Goal: Use online tool/utility: Utilize a website feature to perform a specific function

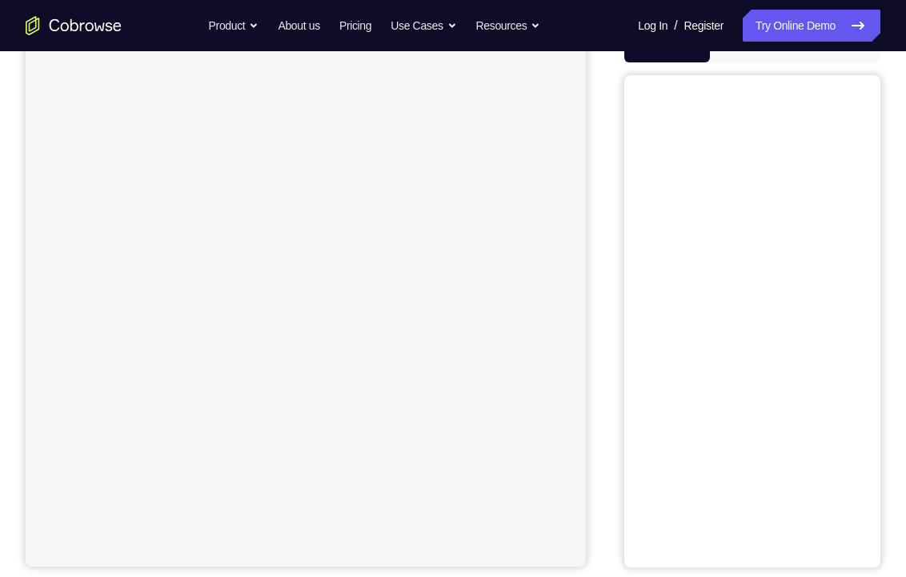
scroll to position [89, 0]
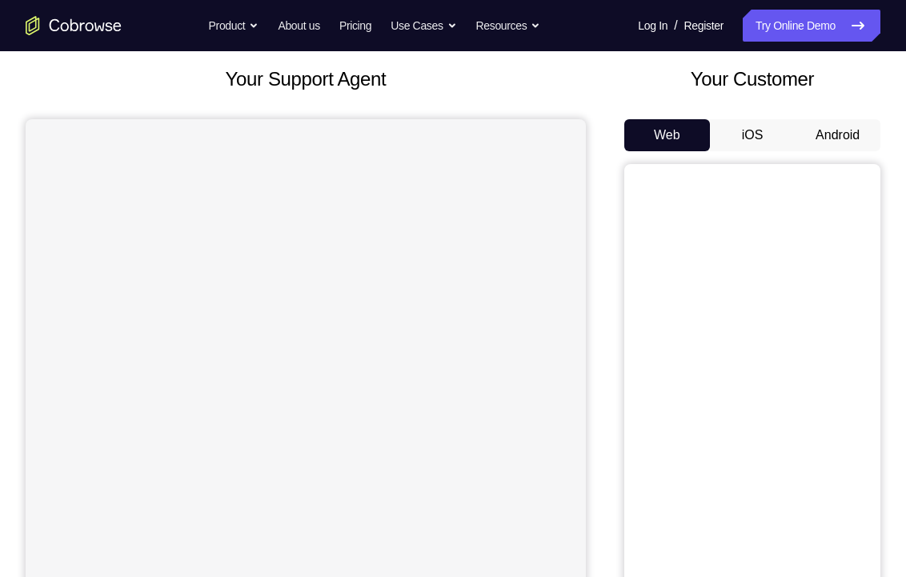
drag, startPoint x: 837, startPoint y: 131, endPoint x: 836, endPoint y: 84, distance: 47.3
click at [836, 131] on button "Android" at bounding box center [838, 135] width 86 height 32
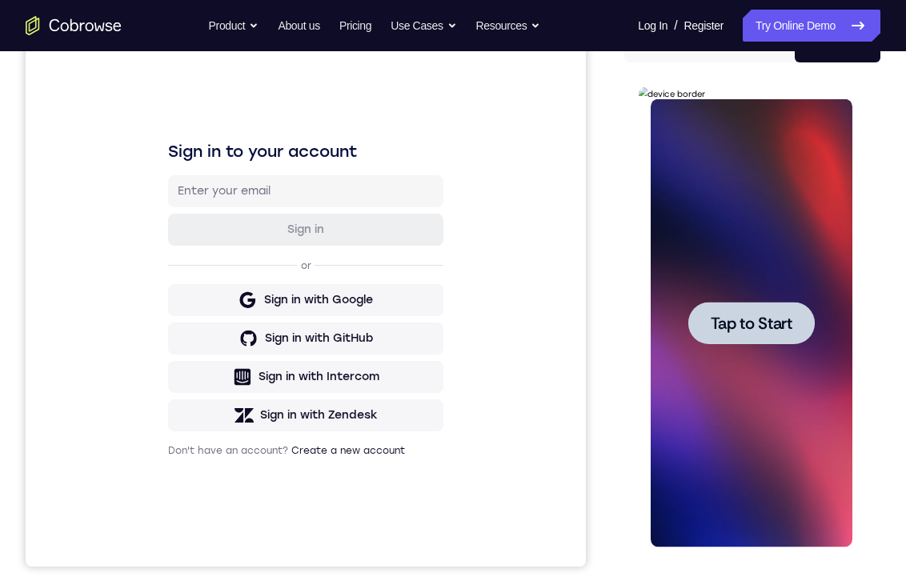
scroll to position [0, 0]
click at [761, 319] on span "Tap to Start" at bounding box center [751, 324] width 82 height 16
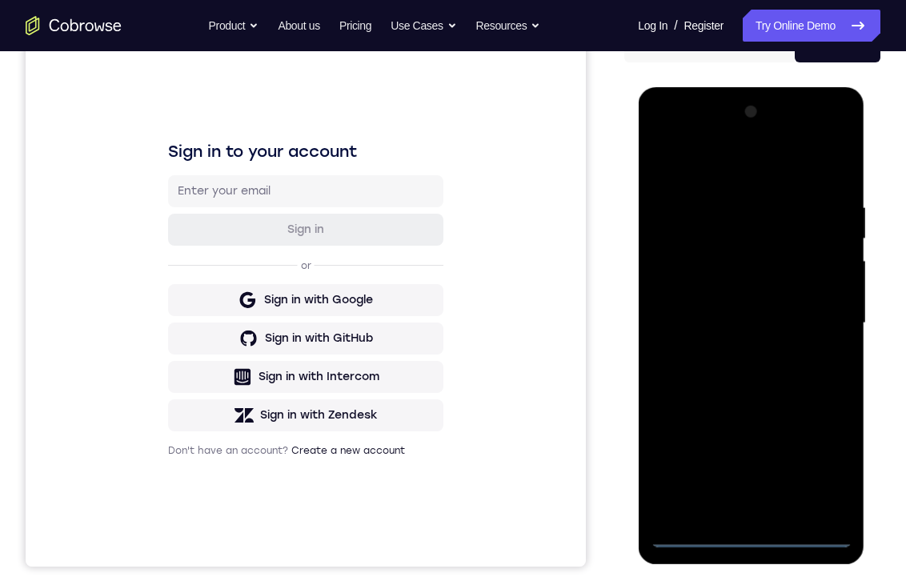
click at [753, 535] on div at bounding box center [751, 323] width 202 height 448
click at [824, 464] on div at bounding box center [751, 323] width 202 height 448
click at [717, 154] on div at bounding box center [751, 323] width 202 height 448
click at [823, 317] on div at bounding box center [751, 323] width 202 height 448
click at [734, 511] on div at bounding box center [751, 323] width 202 height 448
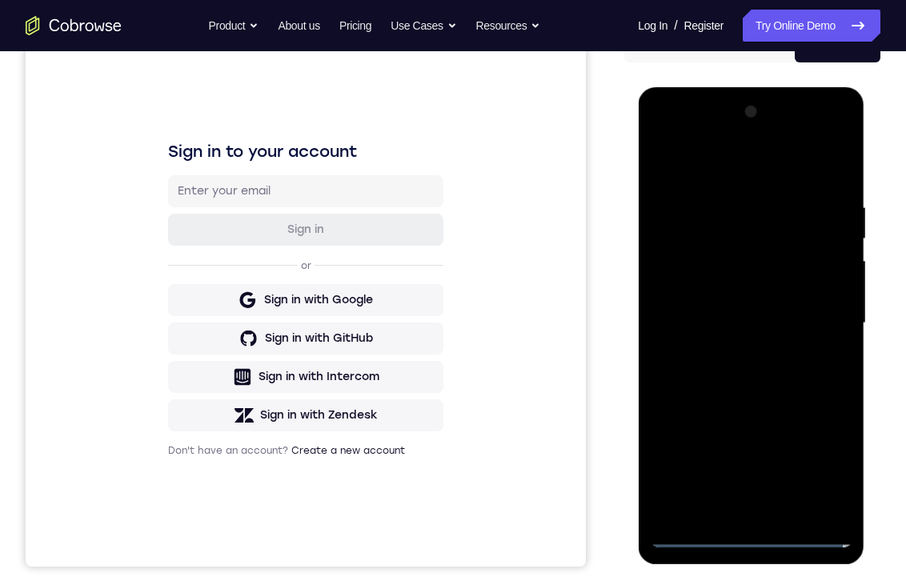
click at [725, 300] on div at bounding box center [751, 323] width 202 height 448
click at [727, 293] on div at bounding box center [751, 323] width 202 height 448
click at [739, 323] on div at bounding box center [751, 323] width 202 height 448
click at [770, 374] on div at bounding box center [751, 323] width 202 height 448
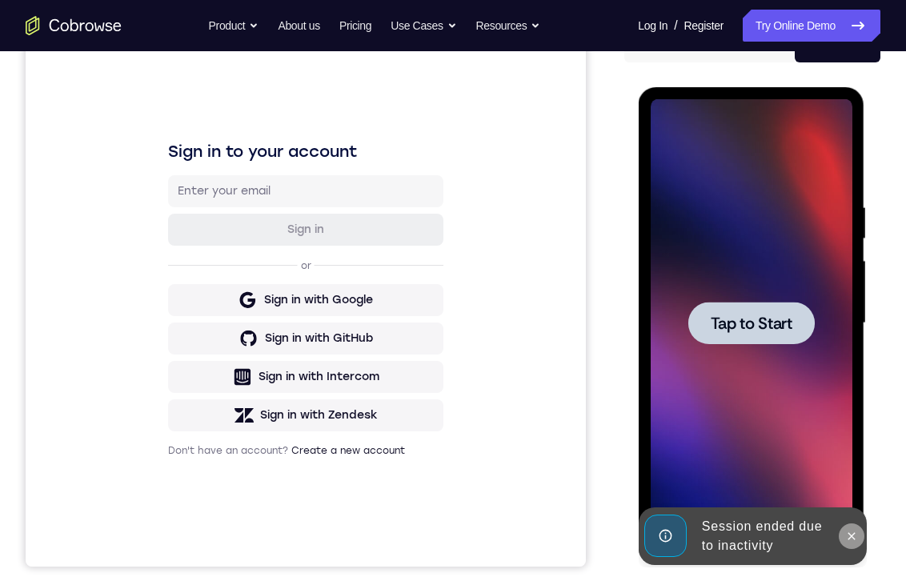
click at [852, 537] on icon at bounding box center [851, 536] width 7 height 7
